Goal: Feedback & Contribution: Leave review/rating

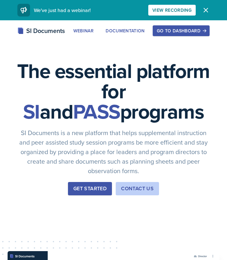
click at [199, 29] on div "Go to Dashboard" at bounding box center [181, 30] width 49 height 5
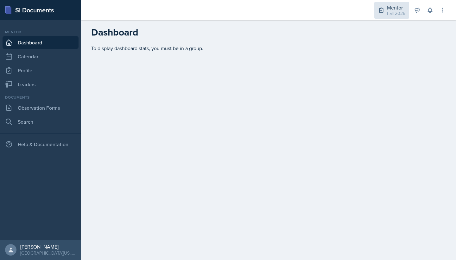
click at [227, 11] on div "Fall 2025" at bounding box center [396, 13] width 18 height 7
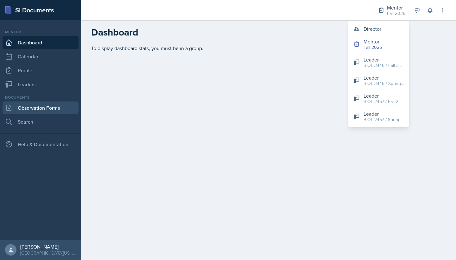
click at [64, 102] on link "Observation Forms" at bounding box center [41, 107] width 76 height 13
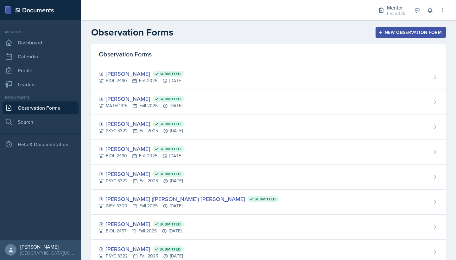
click at [227, 28] on button "New Observation Form" at bounding box center [410, 32] width 70 height 11
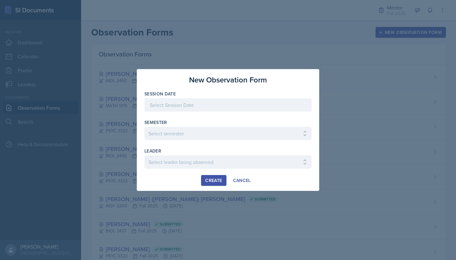
click at [227, 99] on div at bounding box center [227, 104] width 167 height 13
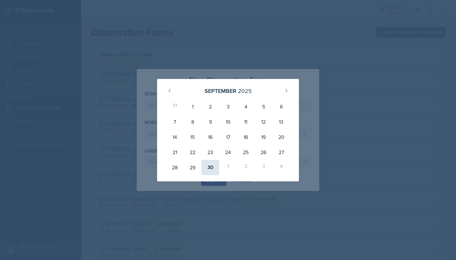
click at [210, 167] on div "30" at bounding box center [210, 167] width 18 height 15
type input "[DATE]"
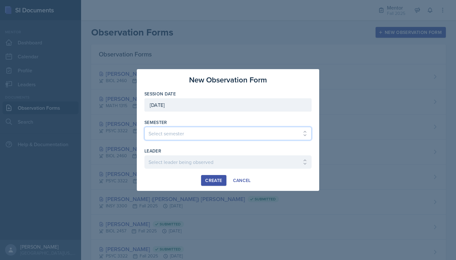
select select "a8c40de0-d7eb-4f82-90ee-ac0c6ce45f71"
click at [193, 169] on div at bounding box center [227, 171] width 167 height 6
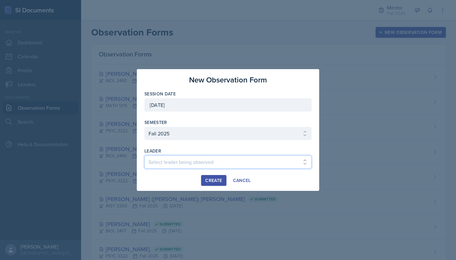
select select "03d8e17e-0ae3-41ad-8c15-058532549338"
click at [206, 181] on div "Create" at bounding box center [213, 180] width 17 height 5
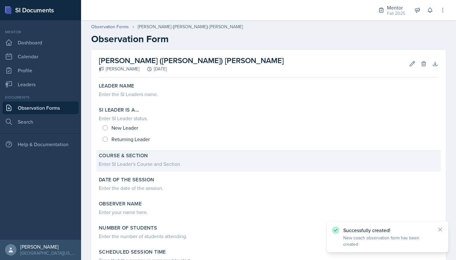
click at [157, 167] on div "Enter SI Leader's Course and Section" at bounding box center [268, 164] width 339 height 8
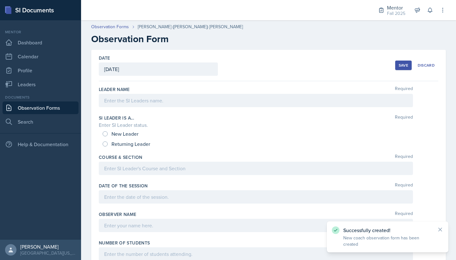
click at [157, 167] on div at bounding box center [256, 167] width 314 height 13
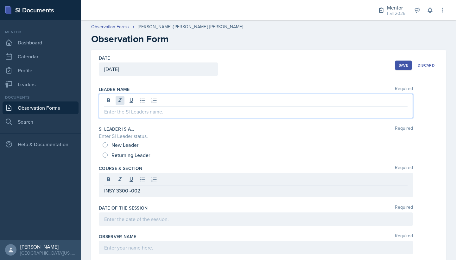
click at [120, 101] on div at bounding box center [256, 106] width 314 height 24
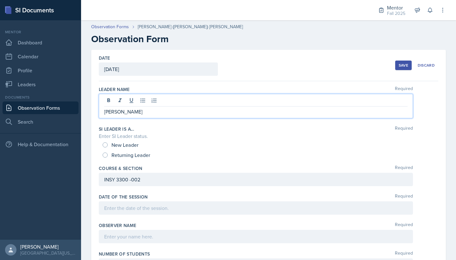
click at [110, 146] on div "New Leader" at bounding box center [121, 145] width 37 height 10
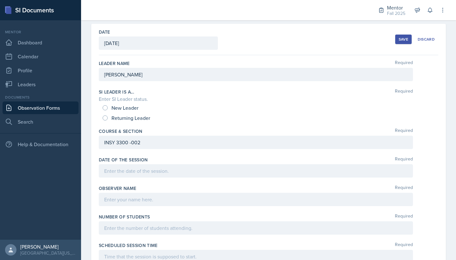
scroll to position [27, 0]
click at [108, 104] on div "New Leader" at bounding box center [121, 107] width 37 height 10
click at [105, 107] on input "New Leader" at bounding box center [105, 106] width 5 height 5
radio input "true"
click at [126, 173] on div at bounding box center [256, 169] width 314 height 13
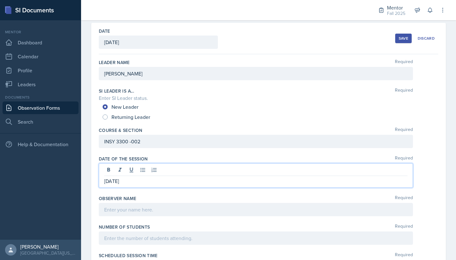
click at [146, 207] on div at bounding box center [256, 209] width 314 height 13
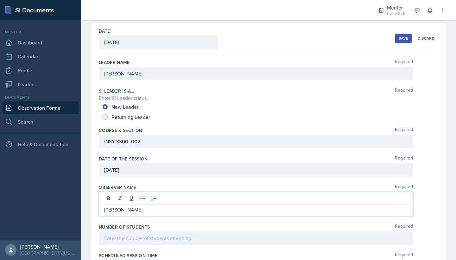
click at [148, 242] on div at bounding box center [256, 237] width 314 height 13
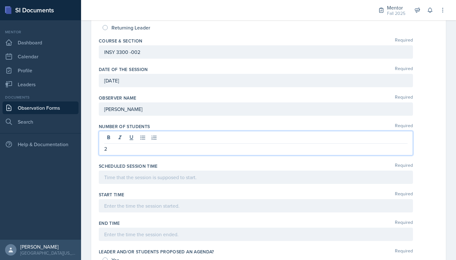
scroll to position [117, 0]
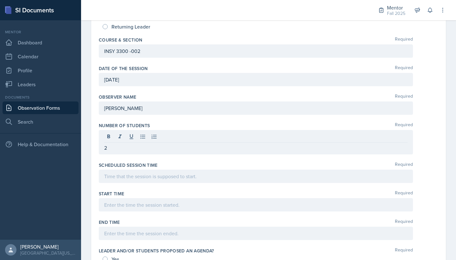
click at [153, 182] on div at bounding box center [256, 175] width 314 height 13
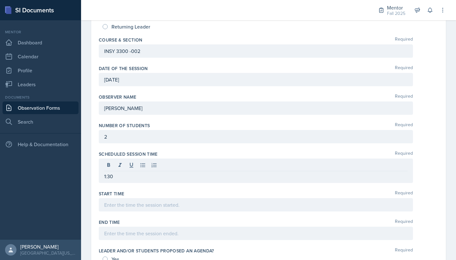
click at [153, 209] on div at bounding box center [256, 204] width 314 height 13
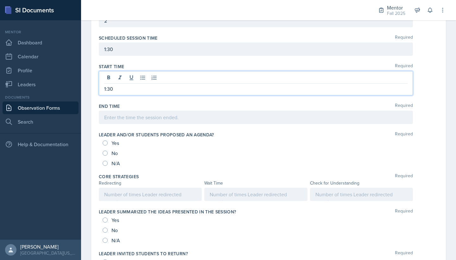
scroll to position [241, 0]
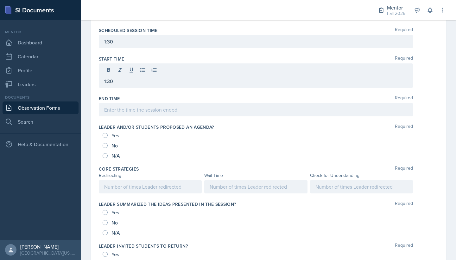
click at [105, 135] on input "Yes" at bounding box center [105, 135] width 5 height 5
radio input "true"
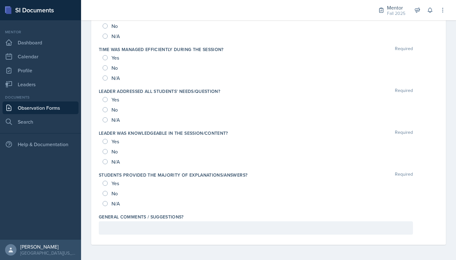
scroll to position [635, 0]
click at [104, 180] on div "Yes" at bounding box center [112, 183] width 18 height 10
click at [105, 142] on input "Yes" at bounding box center [105, 141] width 5 height 5
radio input "true"
click at [107, 183] on input "Yes" at bounding box center [105, 182] width 5 height 5
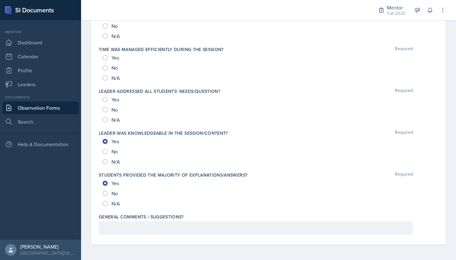
radio input "true"
click at [107, 99] on input "Yes" at bounding box center [105, 99] width 5 height 5
radio input "true"
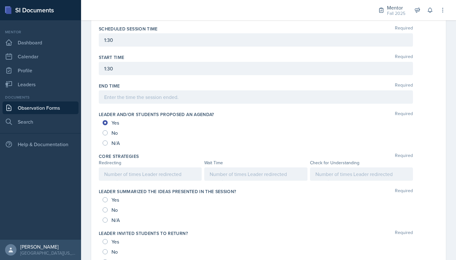
scroll to position [242, 0]
click at [227, 171] on div at bounding box center [255, 173] width 103 height 13
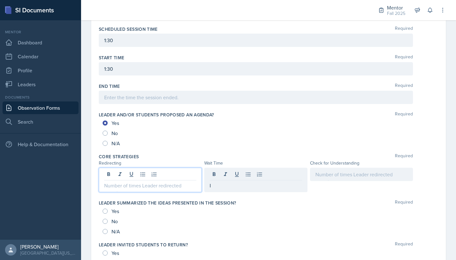
click at [180, 170] on div at bounding box center [150, 179] width 103 height 24
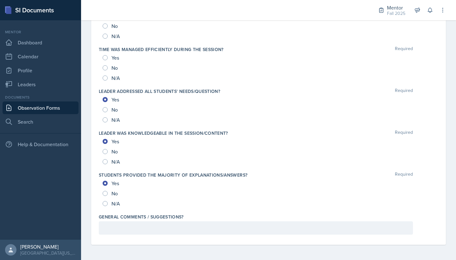
scroll to position [646, 0]
click at [146, 230] on div at bounding box center [256, 227] width 314 height 13
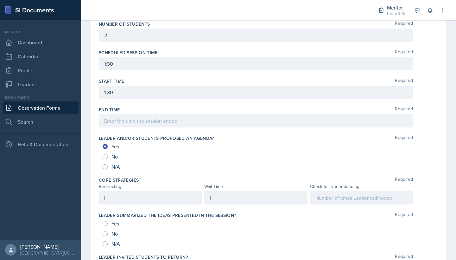
scroll to position [216, 0]
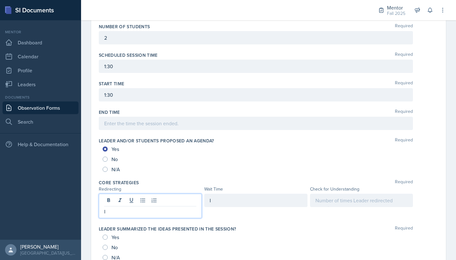
click at [125, 203] on div "I" at bounding box center [150, 205] width 103 height 24
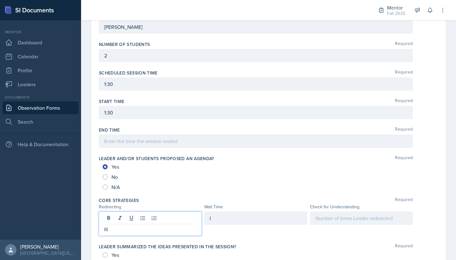
scroll to position [206, 0]
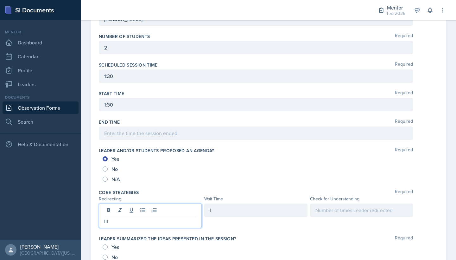
click at [227, 208] on div "I" at bounding box center [255, 209] width 103 height 13
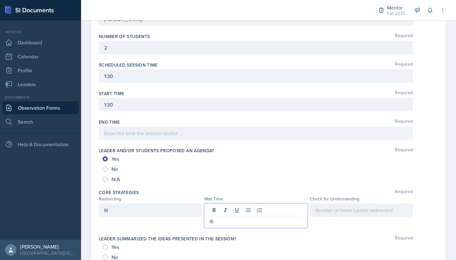
click at [227, 212] on div at bounding box center [361, 209] width 103 height 13
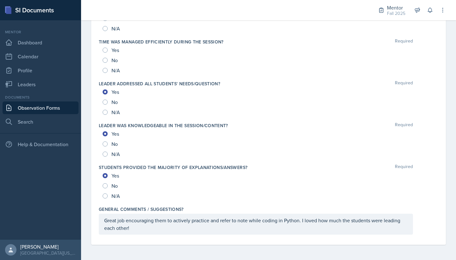
click at [197, 232] on div "Great job encouraging them to actively practice and refer to note while coding …" at bounding box center [256, 223] width 314 height 21
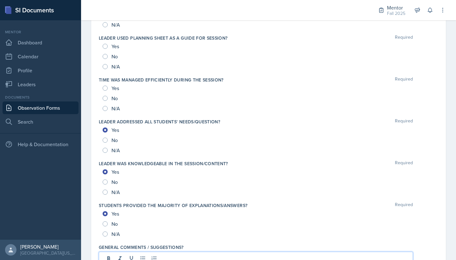
scroll to position [592, 0]
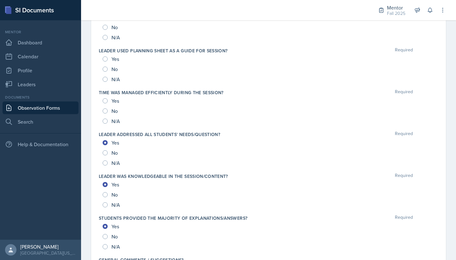
click at [115, 96] on div "Yes" at bounding box center [112, 101] width 18 height 10
click at [108, 61] on div "Yes" at bounding box center [112, 59] width 18 height 10
click at [105, 101] on input "Yes" at bounding box center [105, 100] width 5 height 5
radio input "true"
click at [105, 59] on input "Yes" at bounding box center [105, 58] width 5 height 5
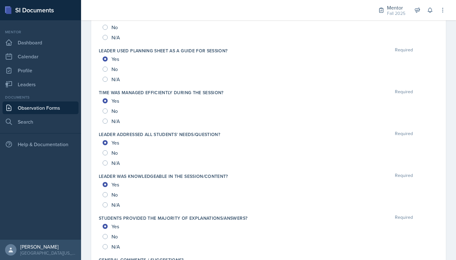
radio input "true"
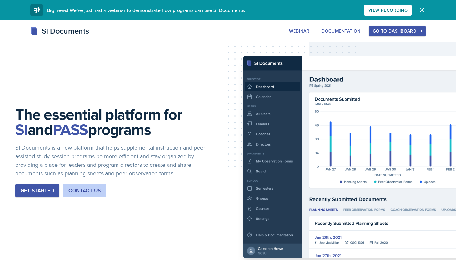
click at [382, 28] on div "Go to Dashboard" at bounding box center [397, 30] width 49 height 5
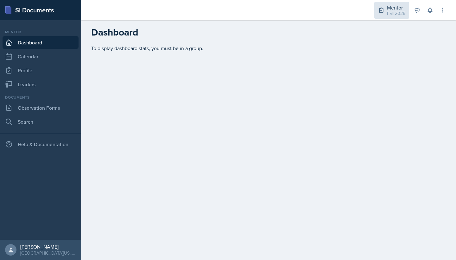
click at [382, 4] on div "Mentor Fall 2025" at bounding box center [391, 10] width 35 height 17
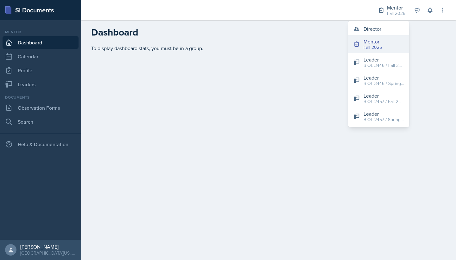
click at [368, 36] on button "Mentor Fall 2025" at bounding box center [378, 44] width 61 height 18
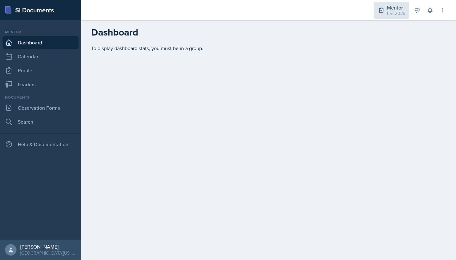
click at [401, 10] on div "Fall 2025" at bounding box center [396, 13] width 18 height 7
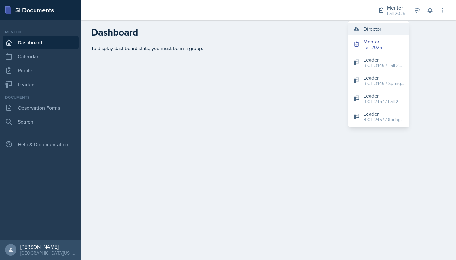
click at [386, 27] on button "Director" at bounding box center [378, 28] width 61 height 13
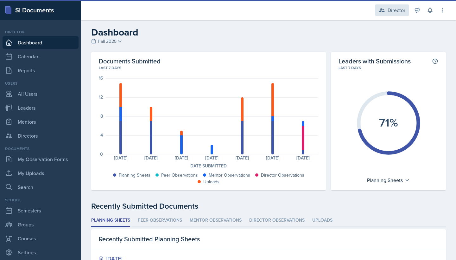
click at [394, 15] on div "Director" at bounding box center [392, 9] width 34 height 11
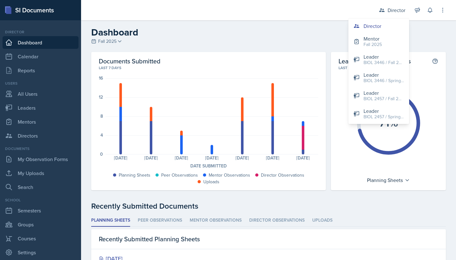
click at [385, 47] on button "Mentor Fall 2025" at bounding box center [378, 41] width 61 height 18
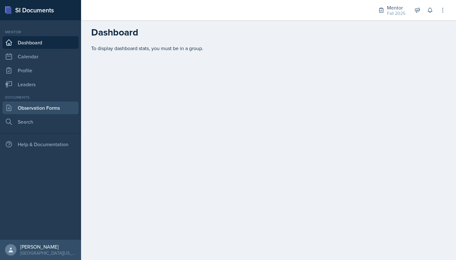
click at [21, 113] on link "Observation Forms" at bounding box center [41, 107] width 76 height 13
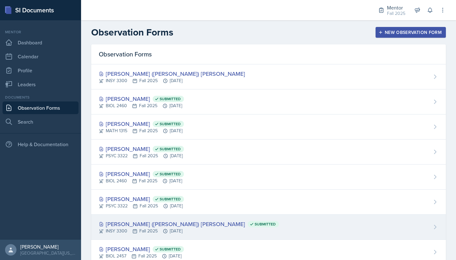
click at [130, 223] on div "Lee (Joseph) Overton Submitted" at bounding box center [189, 223] width 180 height 9
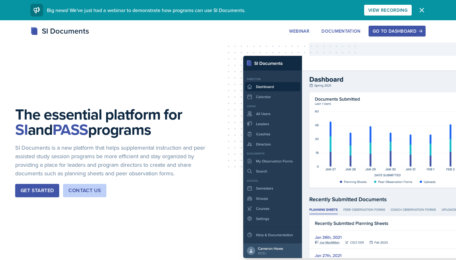
click at [415, 33] on div "Go to Dashboard" at bounding box center [397, 30] width 49 height 5
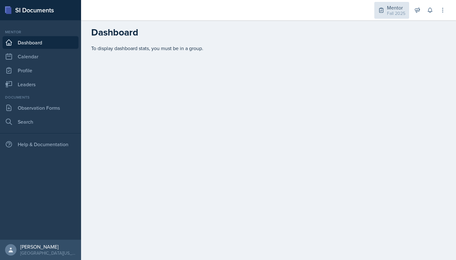
click at [401, 11] on div "Fall 2025" at bounding box center [396, 13] width 18 height 7
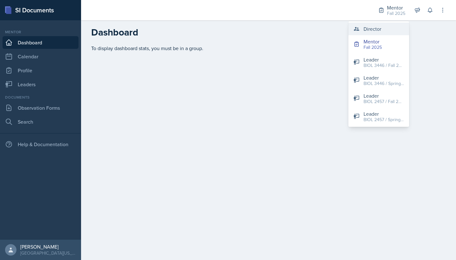
click at [380, 28] on div "Director" at bounding box center [372, 29] width 18 height 8
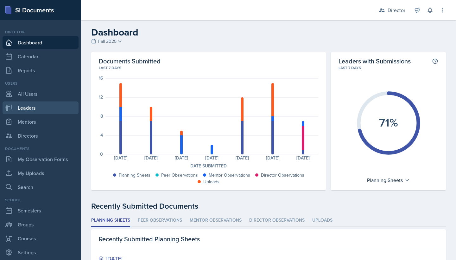
click at [43, 110] on link "Leaders" at bounding box center [41, 107] width 76 height 13
select select "a8c40de0-d7eb-4f82-90ee-ac0c6ce45f71"
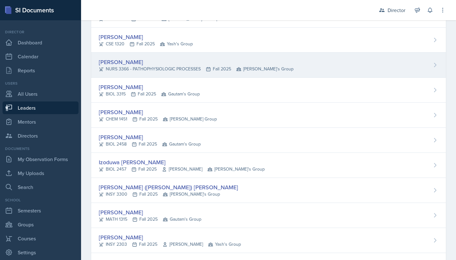
scroll to position [355, 0]
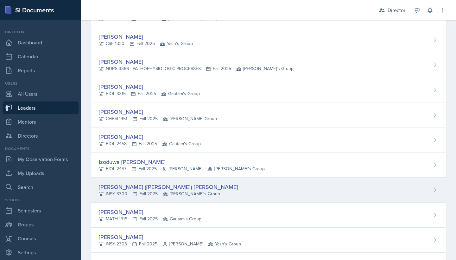
click at [127, 189] on div "[PERSON_NAME] ([PERSON_NAME]) [PERSON_NAME]" at bounding box center [168, 186] width 139 height 9
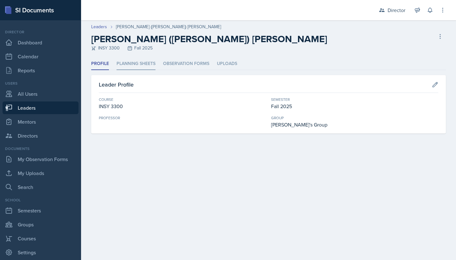
click at [143, 62] on li "Planning Sheets" at bounding box center [135, 64] width 39 height 12
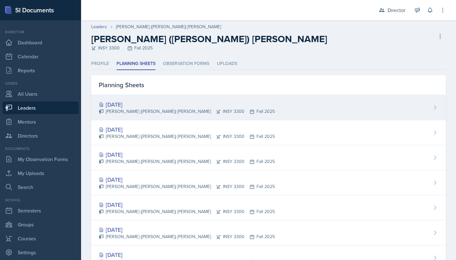
click at [137, 100] on div "Sep 30th, 2025 Lee (Joseph) Overton INSY 3300 Fall 2025" at bounding box center [268, 107] width 355 height 25
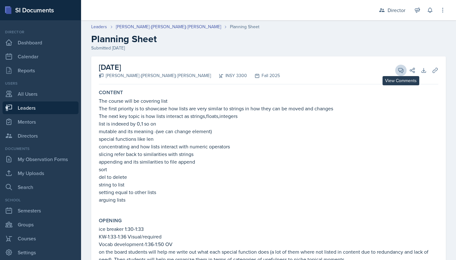
click at [402, 72] on icon at bounding box center [401, 70] width 5 height 5
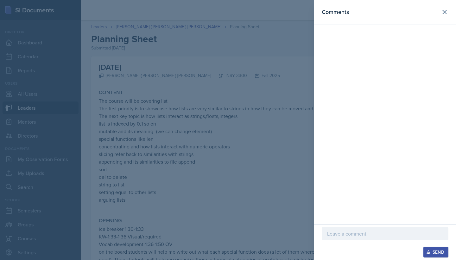
click at [344, 228] on div at bounding box center [385, 233] width 127 height 13
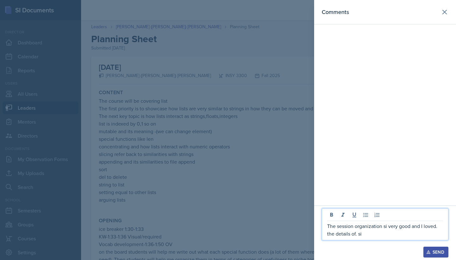
click at [386, 225] on p "The session organization si very good and I loved. the details of. si" at bounding box center [385, 229] width 116 height 15
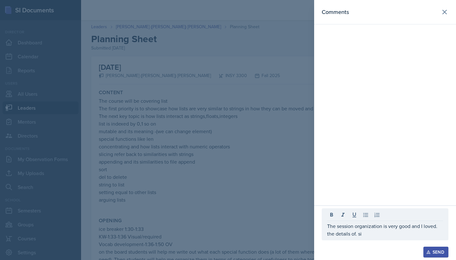
click at [378, 238] on div "The session organization is very good and I loved. the details of. si" at bounding box center [385, 224] width 127 height 32
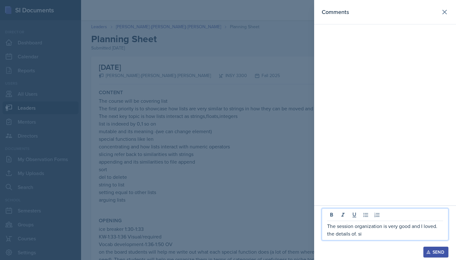
click at [368, 237] on div "The session organization is very good and I loved. the details of. si" at bounding box center [385, 224] width 127 height 32
click at [364, 233] on p "The session organization is very good and I loved. the details of. si" at bounding box center [385, 229] width 116 height 15
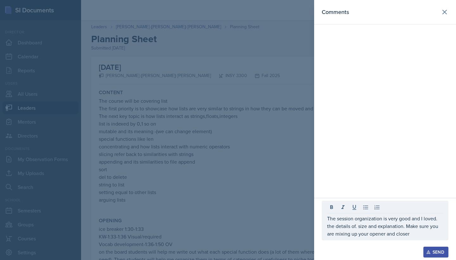
click at [122, 157] on div at bounding box center [228, 130] width 456 height 260
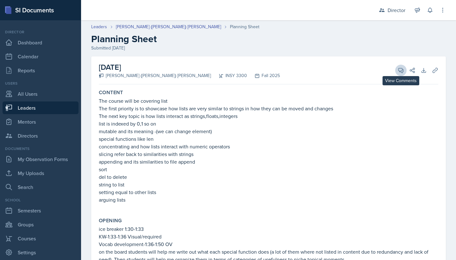
click at [398, 72] on icon at bounding box center [401, 70] width 6 height 6
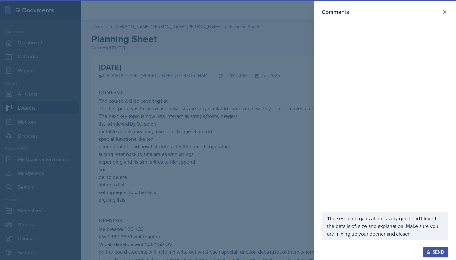
click at [270, 136] on div at bounding box center [228, 130] width 456 height 260
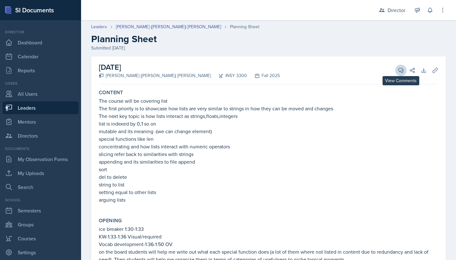
click at [403, 67] on span at bounding box center [402, 67] width 3 height 3
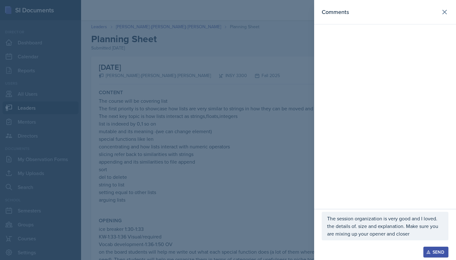
click at [417, 234] on p "The session organization is very good and I loved. the details of. size and exp…" at bounding box center [385, 225] width 116 height 23
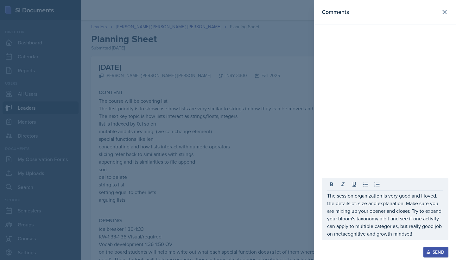
click at [440, 249] on div "Send" at bounding box center [435, 251] width 17 height 5
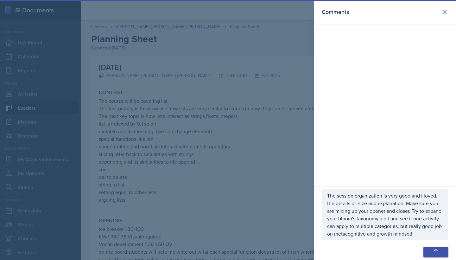
scroll to position [38, 0]
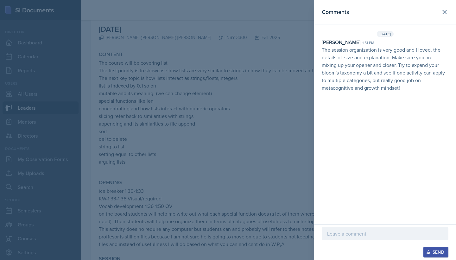
click at [302, 132] on div at bounding box center [228, 130] width 456 height 260
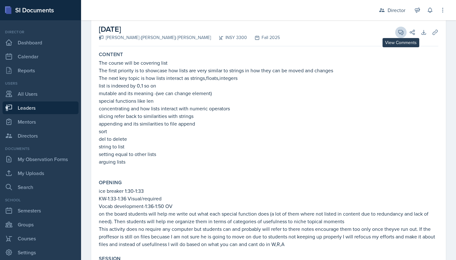
click at [400, 31] on icon at bounding box center [401, 32] width 6 height 6
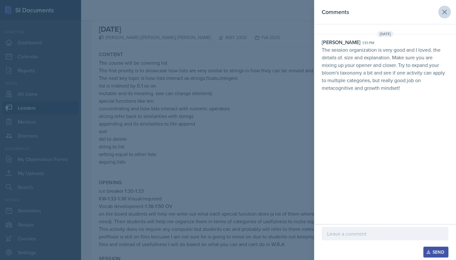
click at [447, 12] on icon at bounding box center [445, 12] width 8 height 8
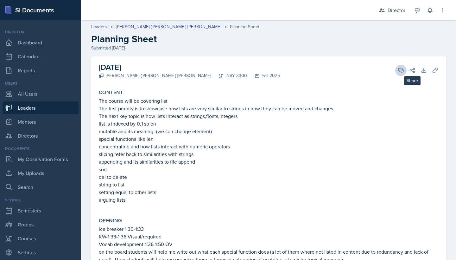
scroll to position [0, 0]
click at [405, 67] on button "View Comments" at bounding box center [400, 70] width 11 height 11
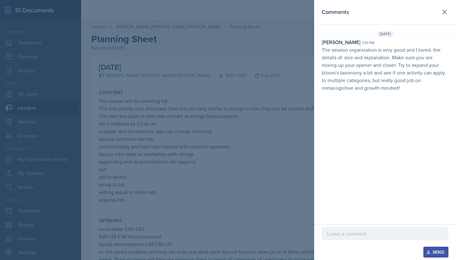
click at [364, 228] on div at bounding box center [385, 233] width 127 height 13
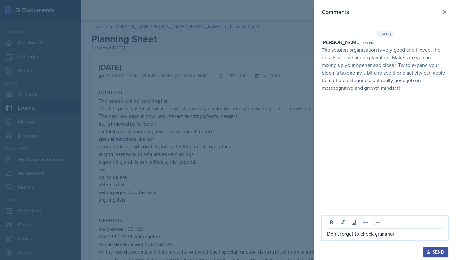
click at [424, 249] on button "Send" at bounding box center [435, 251] width 25 height 11
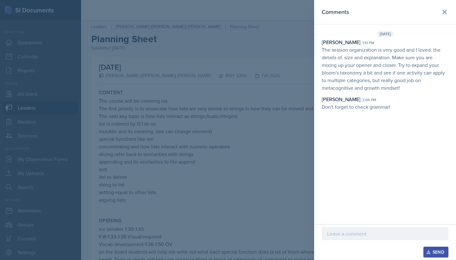
scroll to position [0, 0]
click at [241, 188] on div at bounding box center [228, 130] width 456 height 260
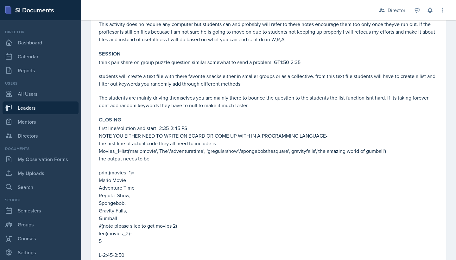
scroll to position [336, 0]
